Goal: Find specific page/section: Find specific page/section

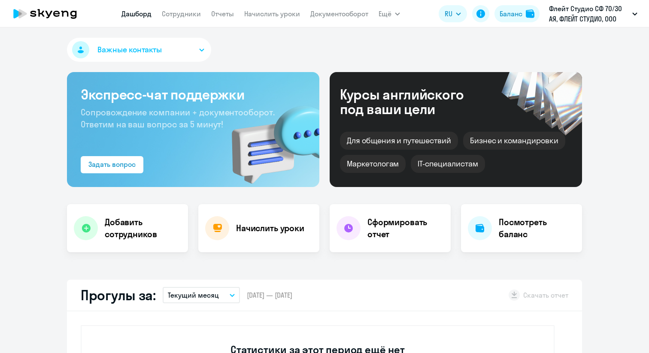
select select "30"
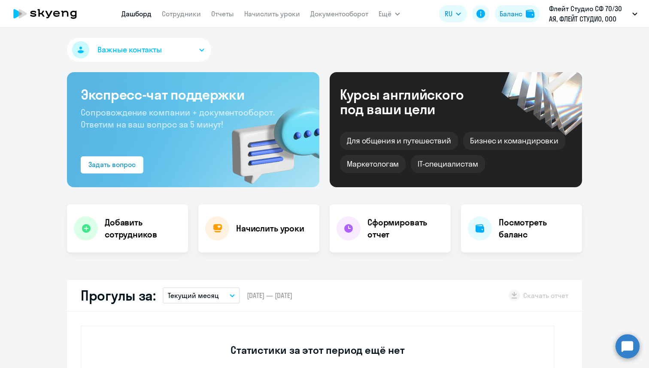
click at [196, 9] on app-menu-item-link "Сотрудники" at bounding box center [181, 14] width 39 height 11
click at [195, 9] on link "Сотрудники" at bounding box center [181, 13] width 39 height 9
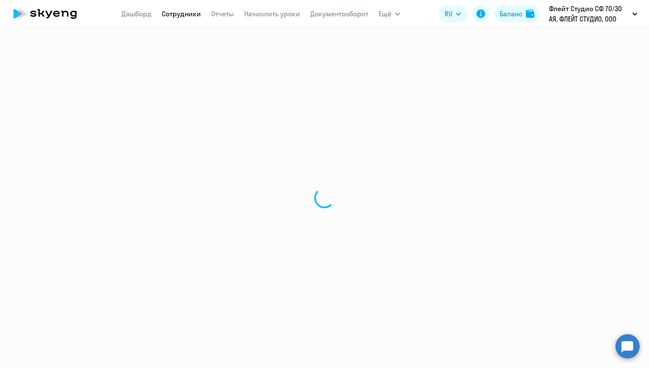
select select "30"
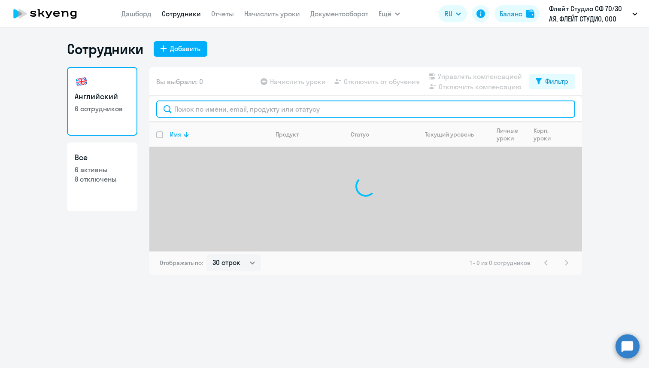
click at [192, 106] on input "text" at bounding box center [365, 108] width 419 height 17
paste input "[PERSON_NAME][EMAIL_ADDRESS][DOMAIN_NAME]"
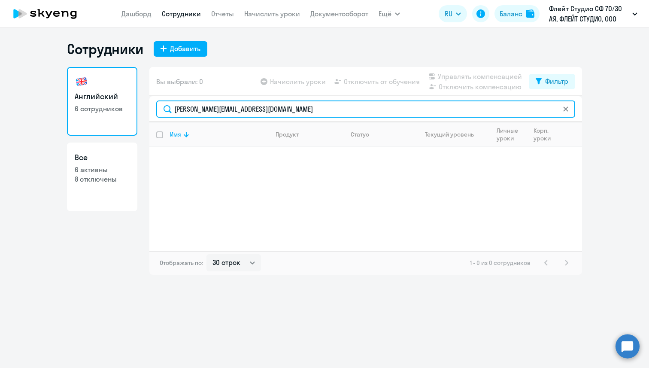
drag, startPoint x: 280, startPoint y: 115, endPoint x: 170, endPoint y: 95, distance: 112.2
click at [170, 95] on div "Вы выбрали: 0 Начислить уроки Отключить от обучения Управлять компенсацией Откл…" at bounding box center [365, 171] width 433 height 208
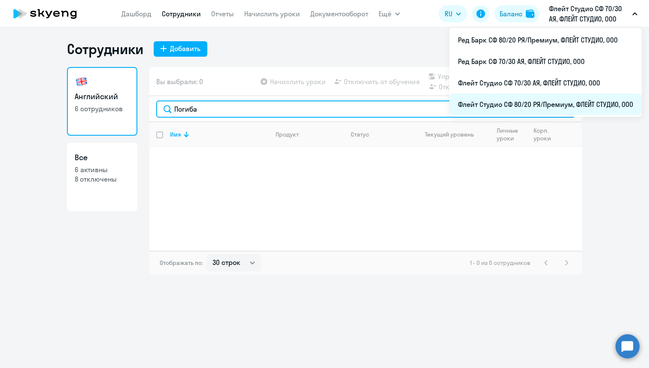
type input "Погиба"
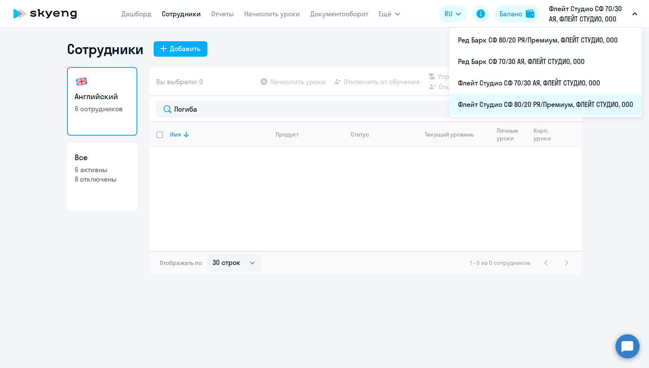
click at [541, 100] on li "Флейт Студио СФ 80/20 РЯ/Премиум, ФЛЕЙТ СТУДИО, ООО" at bounding box center [545, 104] width 192 height 21
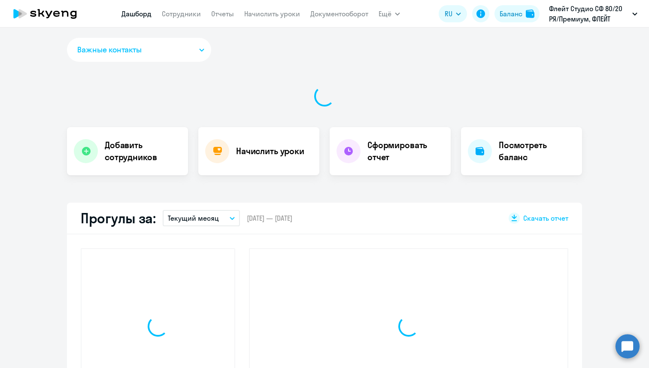
click at [182, 18] on app-menu-item-link "Сотрудники" at bounding box center [181, 14] width 39 height 11
click at [182, 16] on link "Сотрудники" at bounding box center [181, 13] width 39 height 9
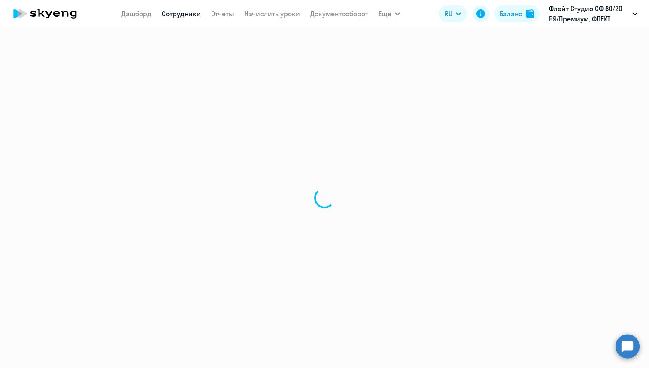
select select "30"
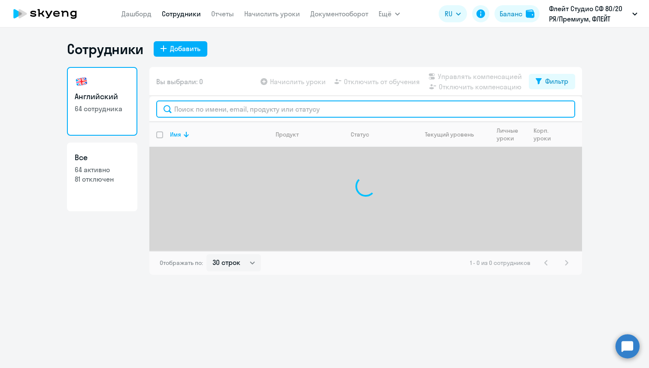
click at [240, 108] on input "text" at bounding box center [365, 108] width 419 height 17
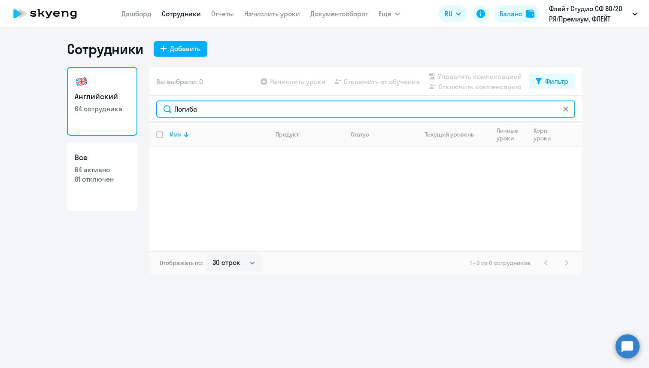
drag, startPoint x: 218, startPoint y: 110, endPoint x: 161, endPoint y: 107, distance: 56.3
click at [161, 107] on input "Погиба" at bounding box center [365, 108] width 419 height 17
paste input "[PERSON_NAME][EMAIL_ADDRESS][DOMAIN_NAME]"
type input "[PERSON_NAME][EMAIL_ADDRESS][DOMAIN_NAME]"
